Goal: Find contact information: Find contact information

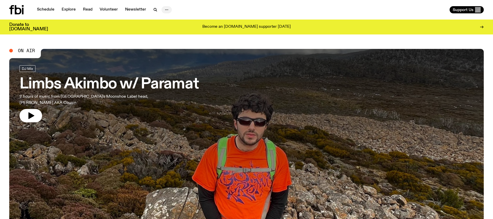
click at [166, 9] on icon "button" at bounding box center [167, 10] width 6 height 6
click at [165, 30] on link "Contact" at bounding box center [167, 29] width 26 height 7
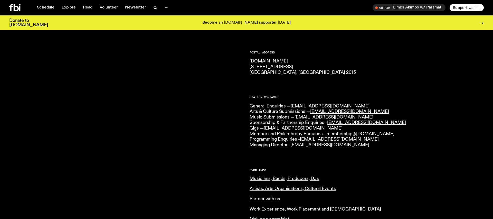
scroll to position [76, 0]
drag, startPoint x: 339, startPoint y: 118, endPoint x: 297, endPoint y: 118, distance: 42.9
click at [297, 118] on p "General Enquiries — info@fbiradio.com Arts & Culture Submissions — culture@fbir…" at bounding box center [367, 125] width 234 height 44
copy link "[EMAIL_ADDRESS][DOMAIN_NAME]"
click at [242, 124] on div at bounding box center [126, 146] width 234 height 301
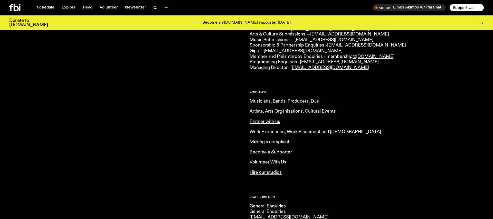
scroll to position [166, 0]
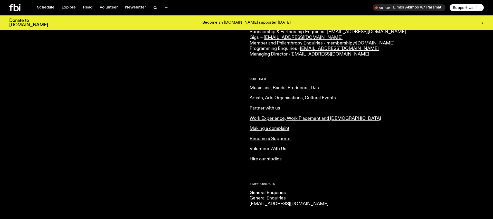
click at [266, 88] on link "Musicians, Bands, Producers, DJs" at bounding box center [284, 88] width 69 height 5
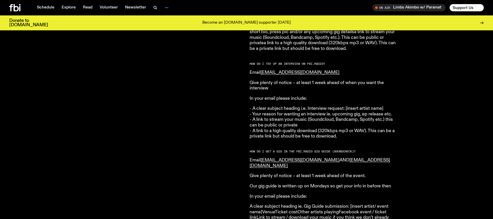
scroll to position [614, 0]
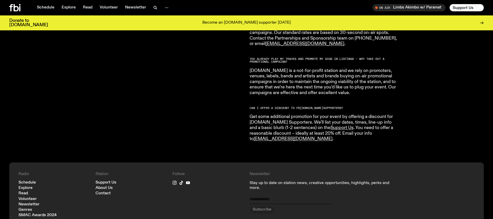
scroll to position [917, 0]
